Goal: Find specific page/section: Find specific page/section

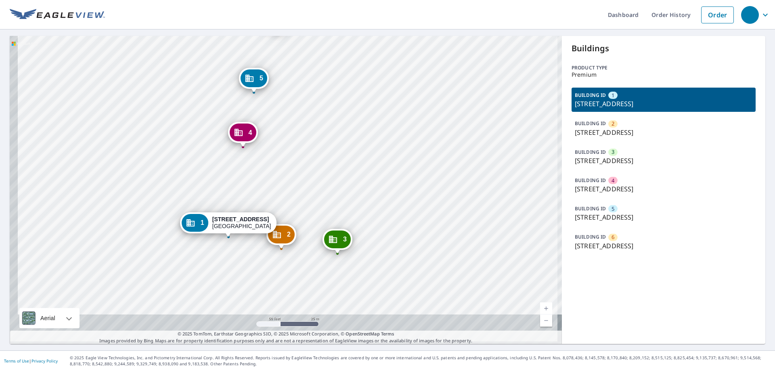
drag, startPoint x: 305, startPoint y: 167, endPoint x: 317, endPoint y: 124, distance: 44.5
click at [317, 124] on div "2 [GEOGRAPHIC_DATA][STREET_ADDRESS][STREET_ADDRESS][STREET_ADDRESS][STREET_ADDR…" at bounding box center [286, 190] width 552 height 308
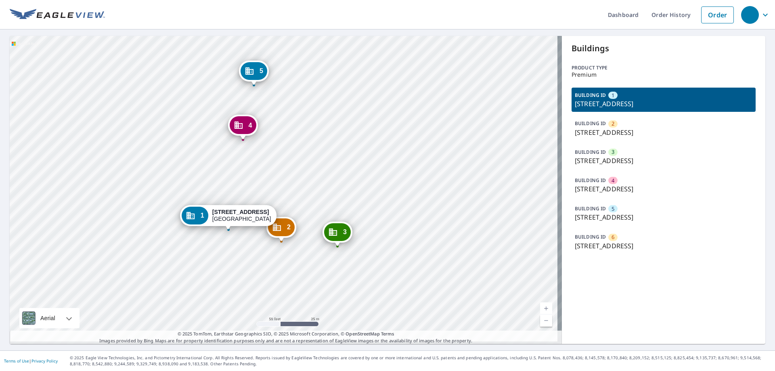
click at [623, 137] on p "[STREET_ADDRESS]" at bounding box center [664, 133] width 178 height 10
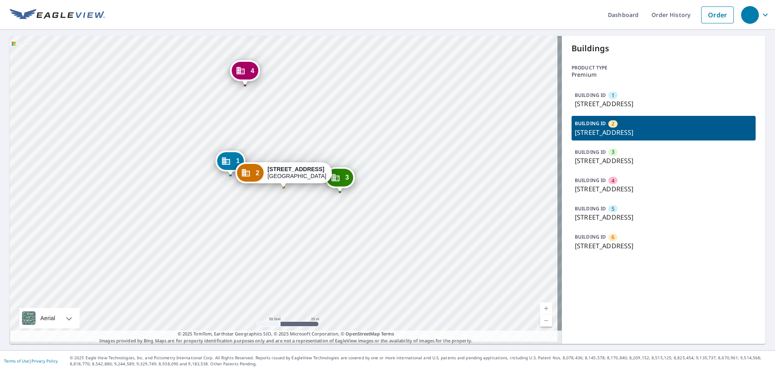
click at [619, 159] on div "BUILDING ID 3 [STREET_ADDRESS]" at bounding box center [663, 156] width 184 height 24
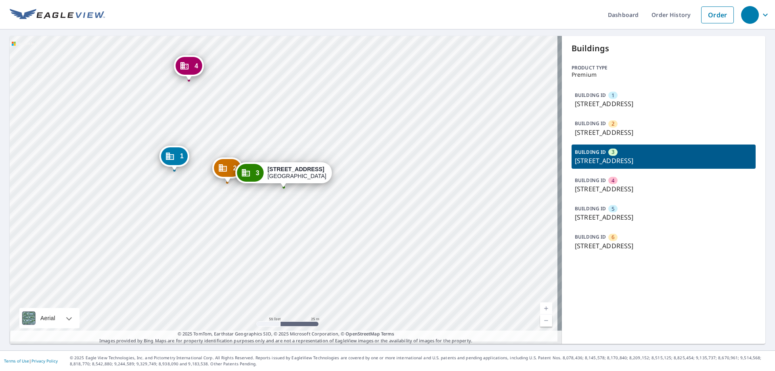
click at [611, 184] on div "4" at bounding box center [612, 180] width 9 height 7
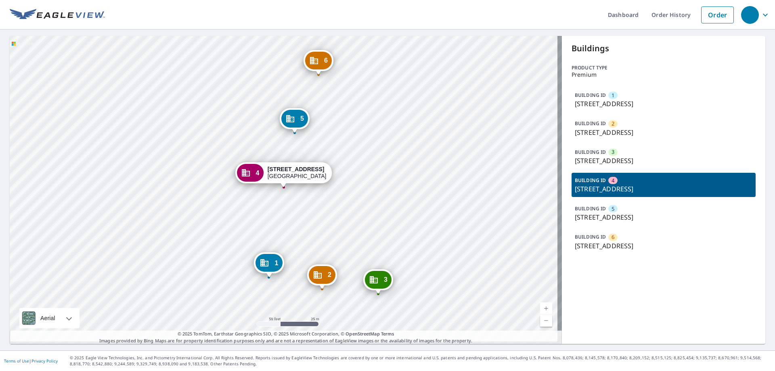
click at [608, 222] on p "[STREET_ADDRESS]" at bounding box center [664, 217] width 178 height 10
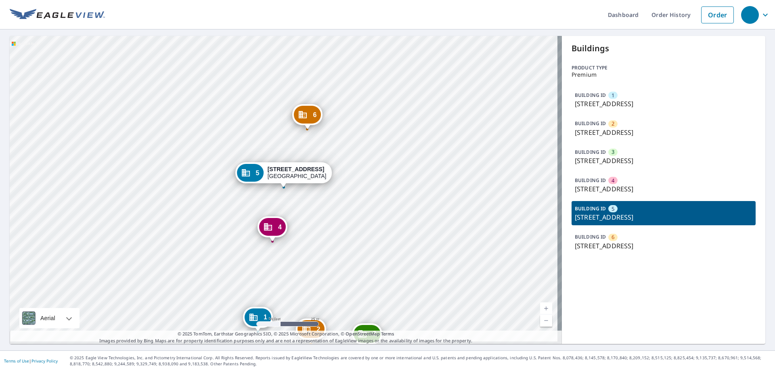
click at [611, 241] on span "6" at bounding box center [612, 237] width 3 height 8
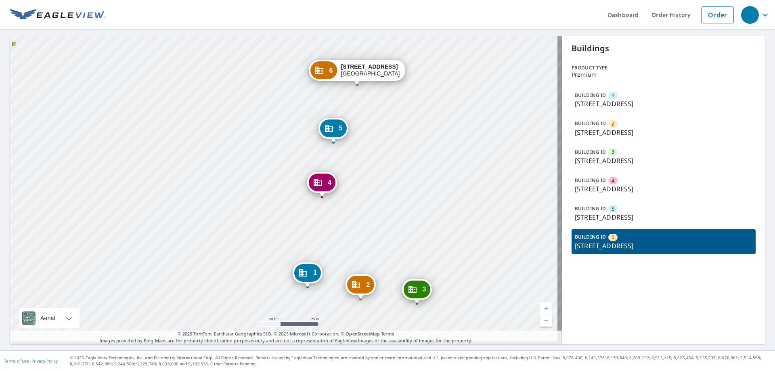
click at [424, 138] on div "1 [GEOGRAPHIC_DATA][STREET_ADDRESS][STREET_ADDRESS][STREET_ADDRESS][STREET_ADDR…" at bounding box center [286, 190] width 552 height 308
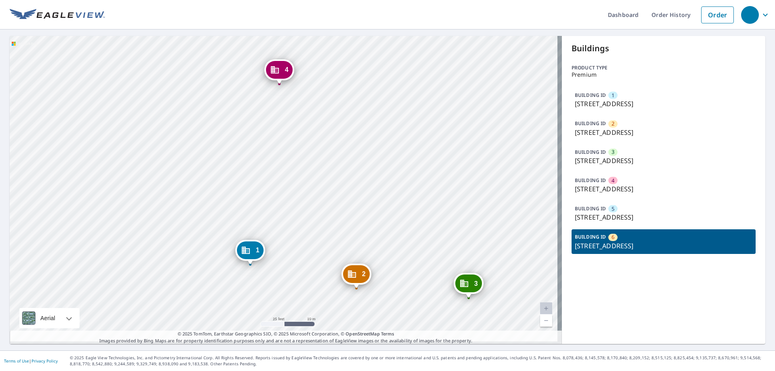
drag, startPoint x: 355, startPoint y: 224, endPoint x: 345, endPoint y: 138, distance: 87.3
click at [345, 138] on div "1 [GEOGRAPHIC_DATA][STREET_ADDRESS][STREET_ADDRESS][STREET_ADDRESS][STREET_ADDR…" at bounding box center [286, 190] width 552 height 308
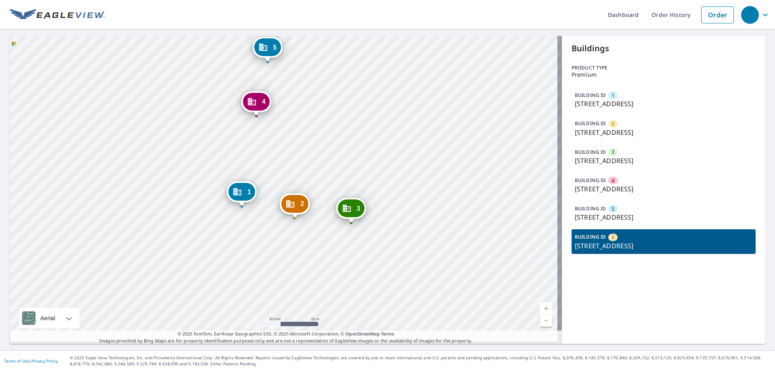
drag, startPoint x: 383, startPoint y: 182, endPoint x: 326, endPoint y: 171, distance: 57.9
click at [326, 171] on div "1 [GEOGRAPHIC_DATA][STREET_ADDRESS][STREET_ADDRESS][STREET_ADDRESS][STREET_ADDR…" at bounding box center [286, 190] width 552 height 308
click at [626, 100] on div "BUILDING ID 1 [STREET_ADDRESS]" at bounding box center [663, 100] width 184 height 24
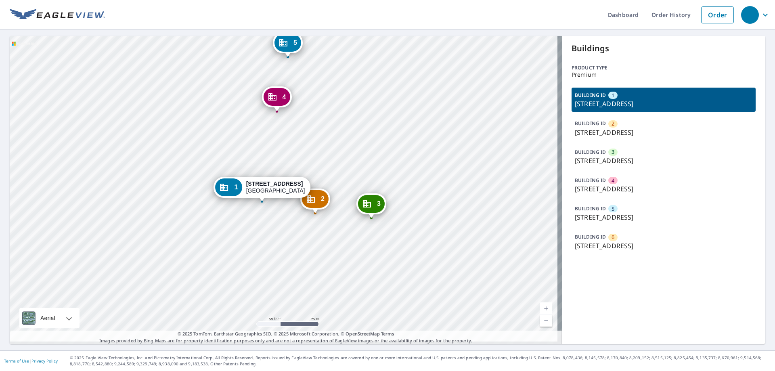
click at [618, 108] on p "[STREET_ADDRESS]" at bounding box center [664, 104] width 178 height 10
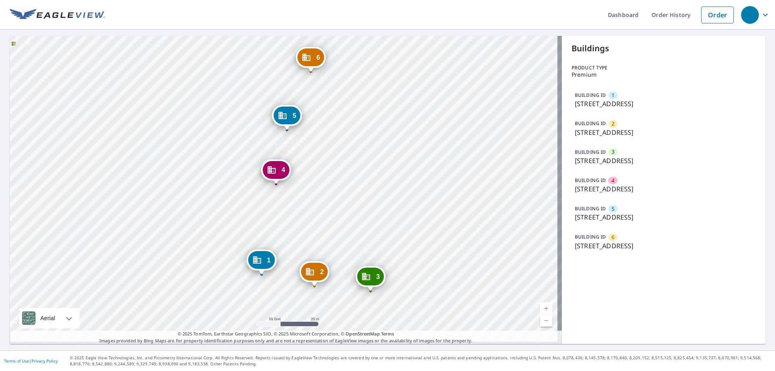
drag, startPoint x: 381, startPoint y: 161, endPoint x: 358, endPoint y: 247, distance: 89.5
click at [358, 247] on div "2 [GEOGRAPHIC_DATA][STREET_ADDRESS][STREET_ADDRESS][STREET_ADDRESS][STREET_ADDR…" at bounding box center [286, 190] width 552 height 308
